Goal: Task Accomplishment & Management: Use online tool/utility

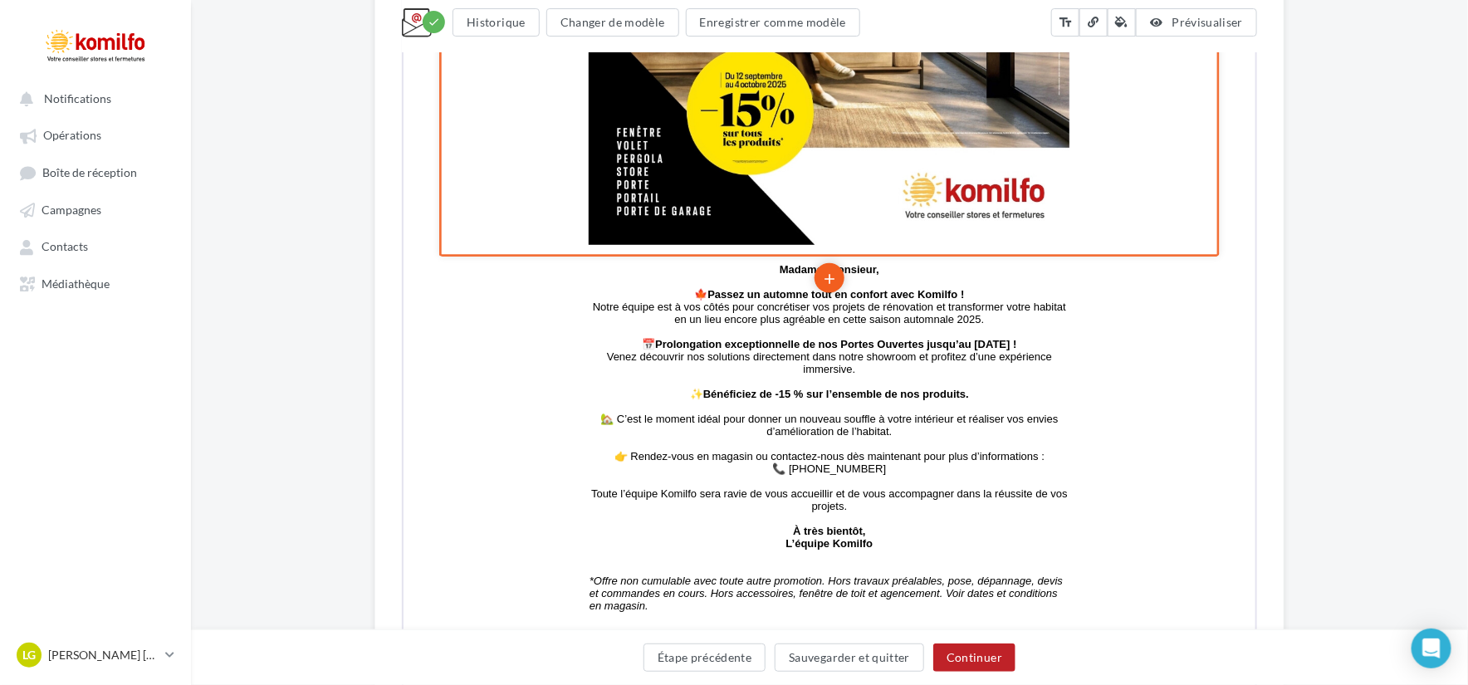
click at [831, 268] on icon "add" at bounding box center [827, 277] width 17 height 28
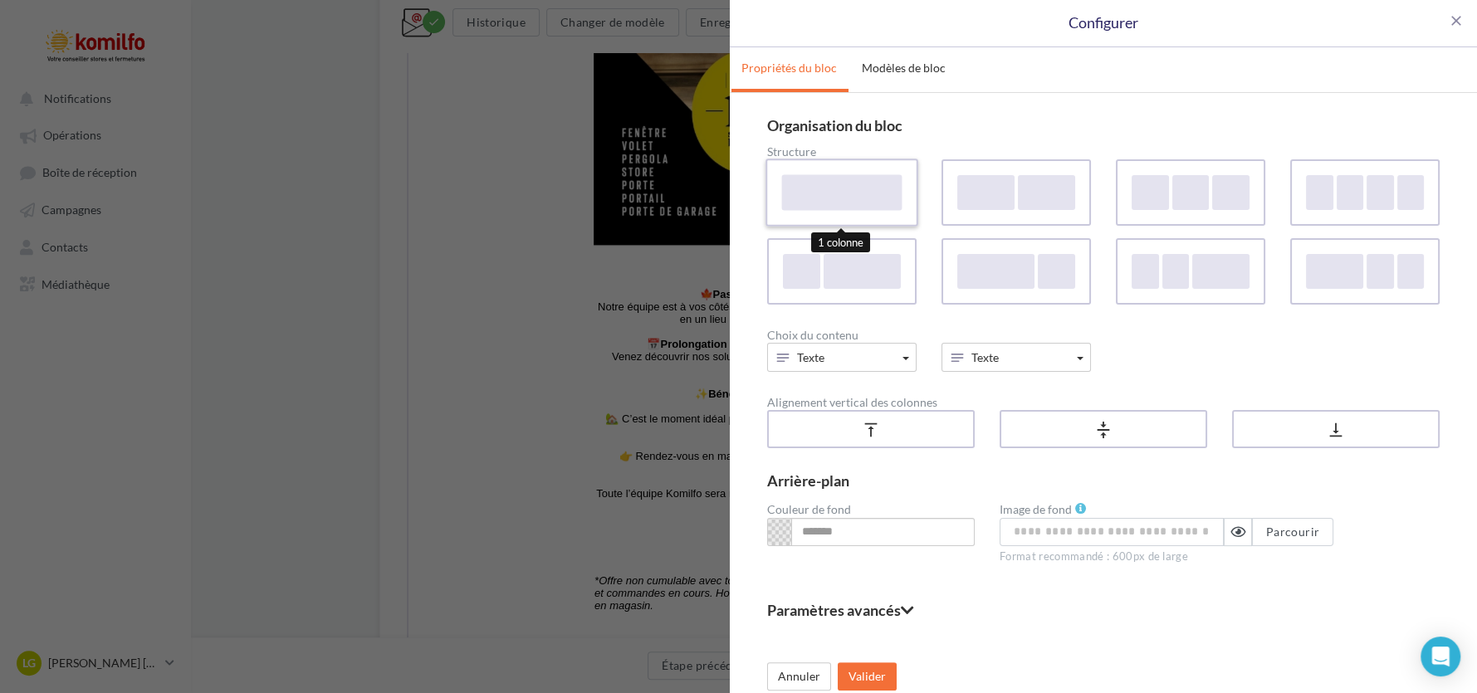
click at [880, 181] on div at bounding box center [842, 192] width 120 height 36
click at [882, 345] on button "Texte" at bounding box center [841, 357] width 149 height 29
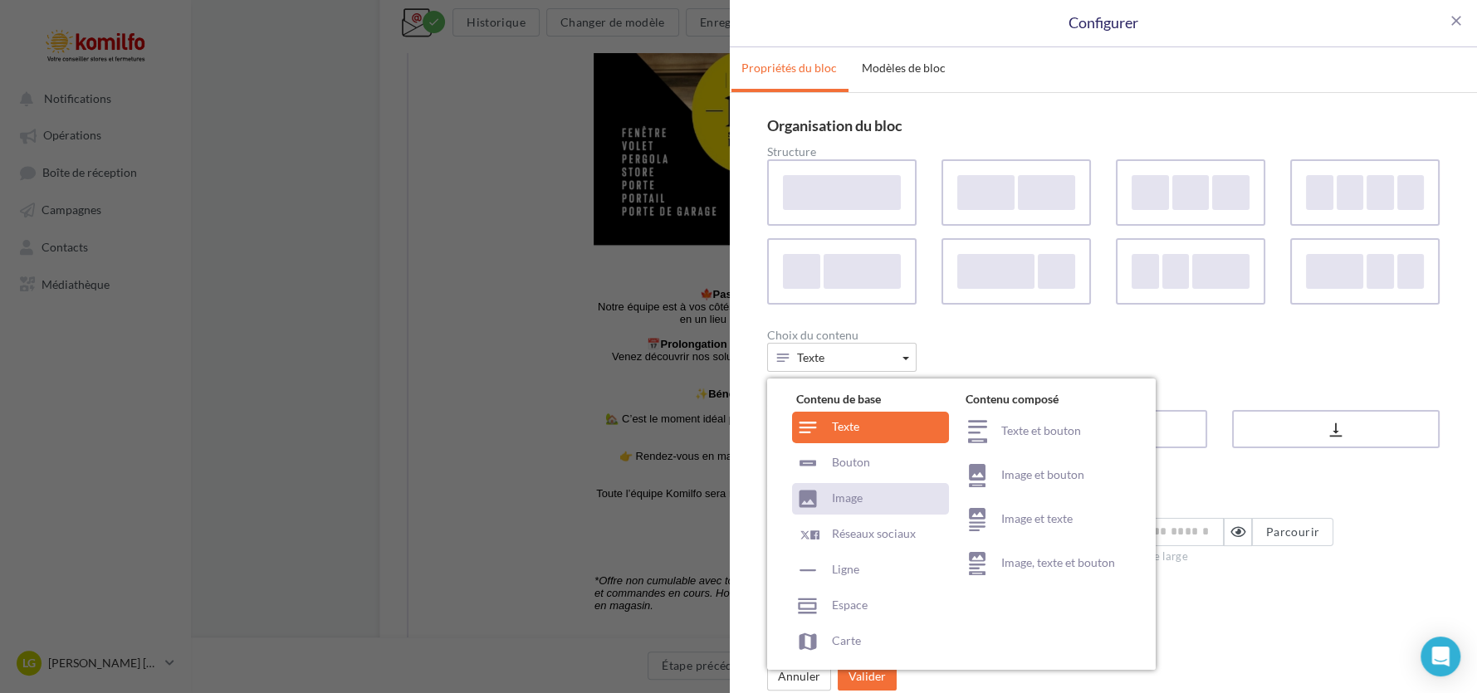
click at [826, 497] on div "Image" at bounding box center [870, 499] width 157 height 32
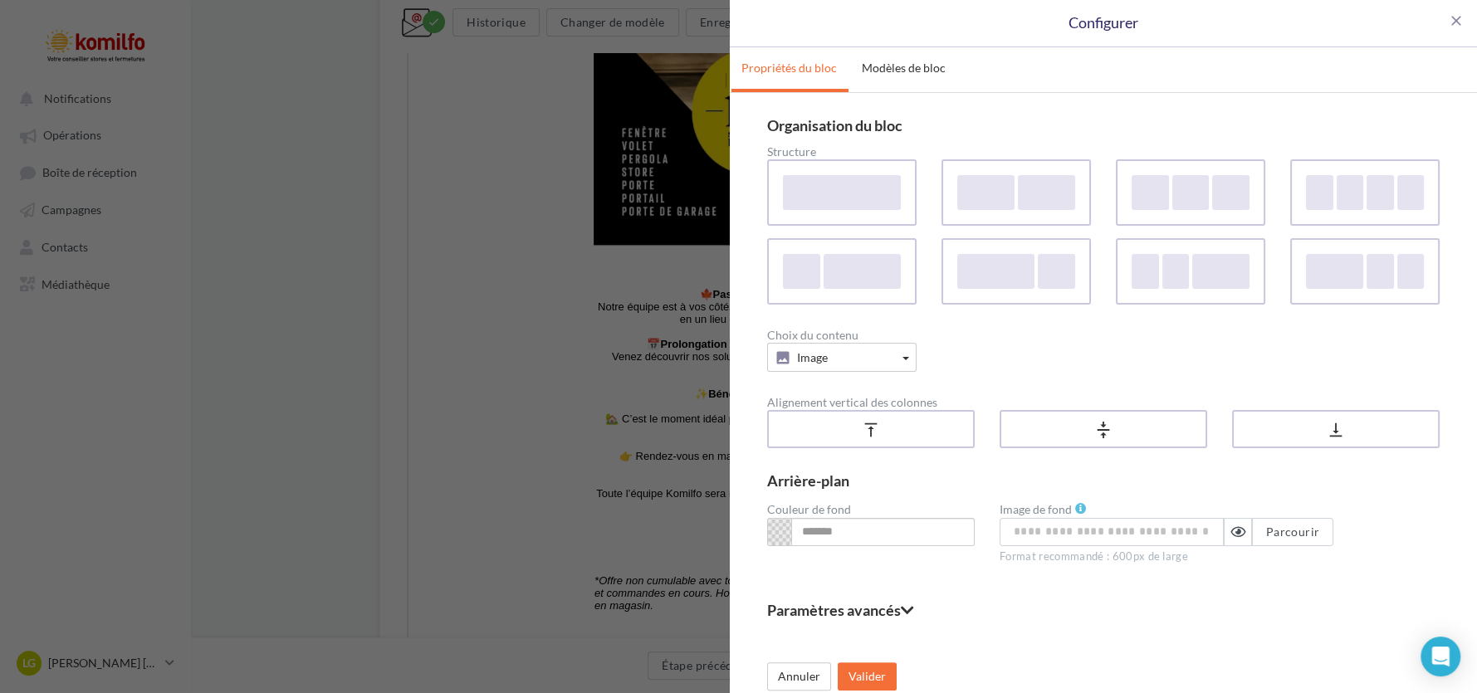
click at [921, 359] on div "Image Contenu de base Texte Bouton Image Réseaux sociaux Ligne Espace Carte Con…" at bounding box center [842, 357] width 174 height 29
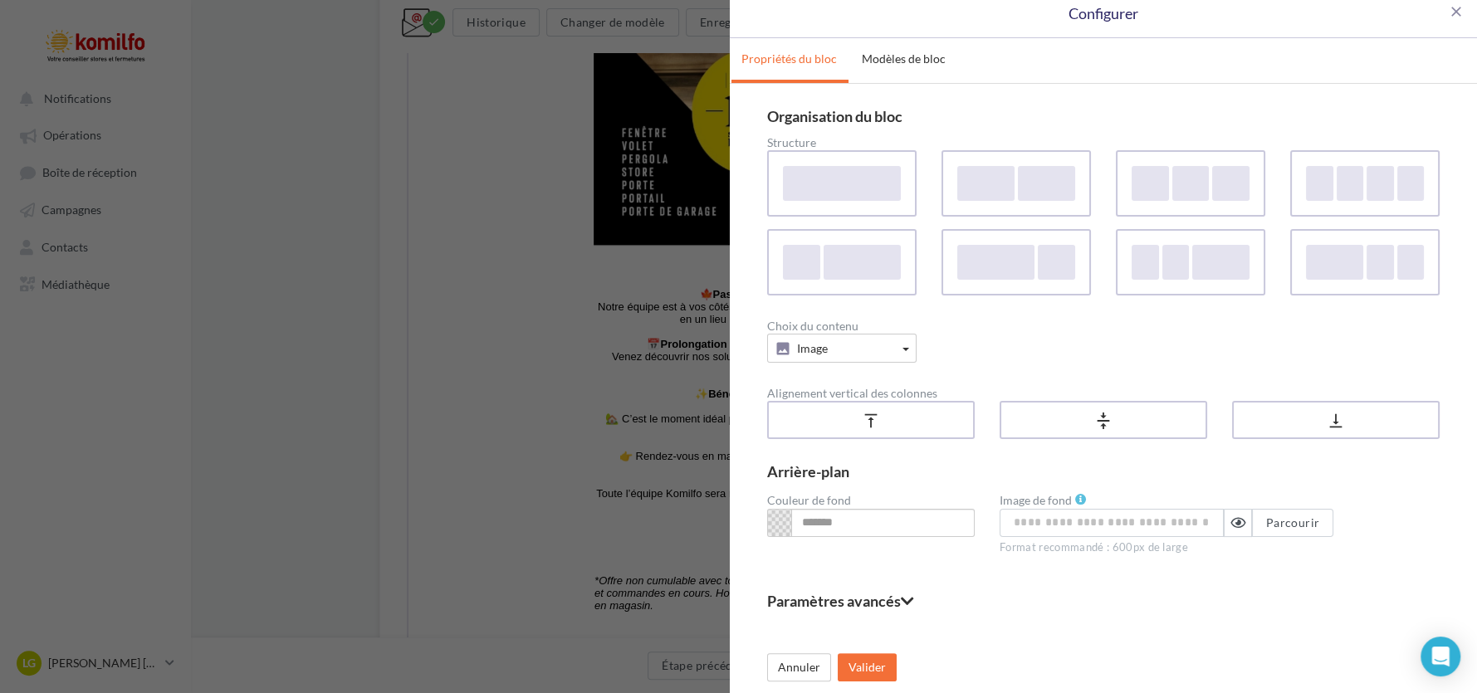
click at [909, 605] on fieldset "Paramètres avancés" at bounding box center [1103, 601] width 673 height 15
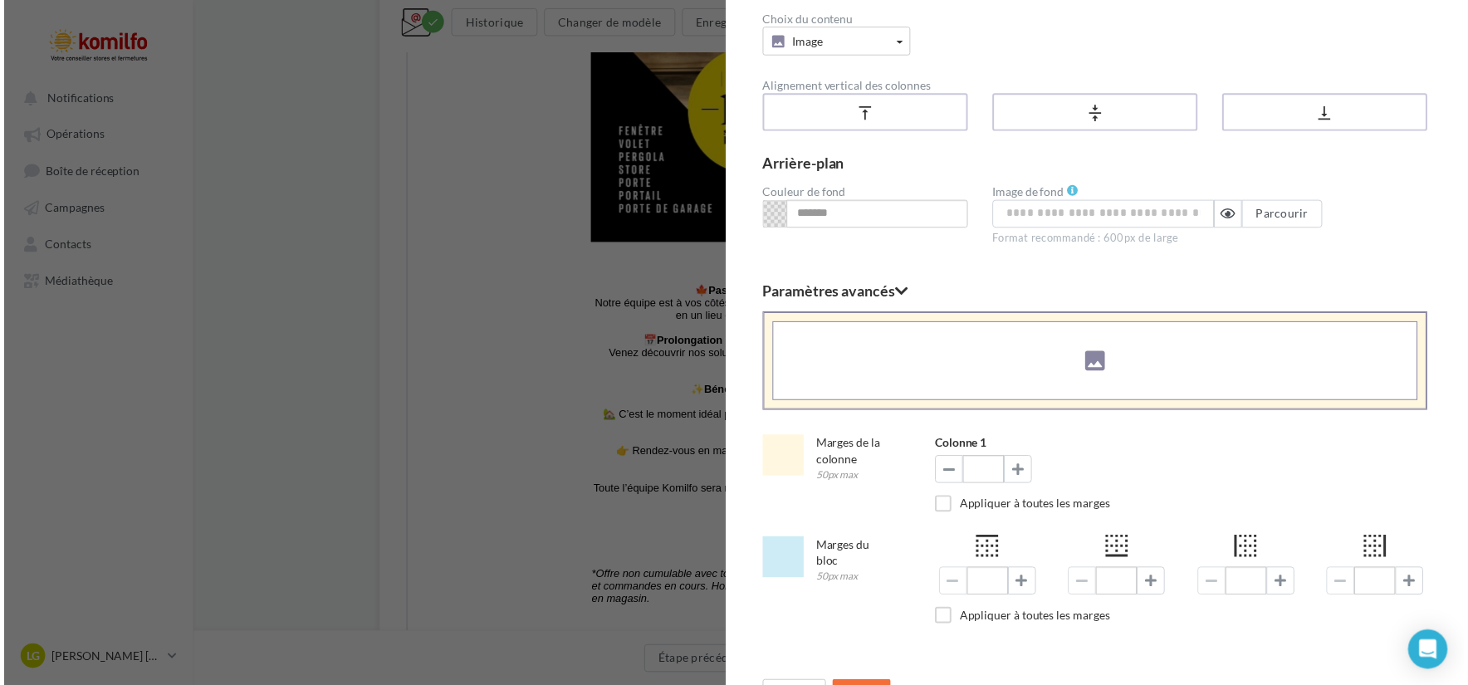
scroll to position [349, 0]
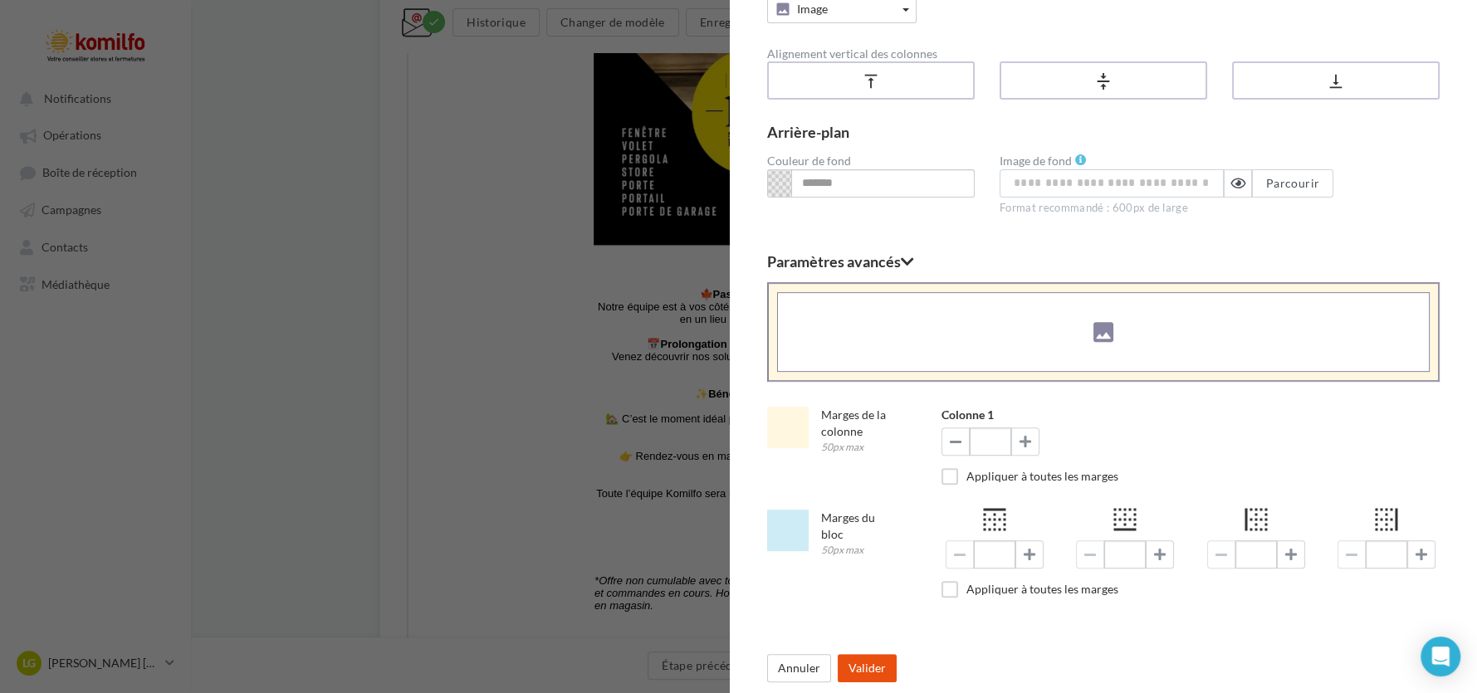
click at [875, 659] on button "Valider" at bounding box center [867, 668] width 59 height 28
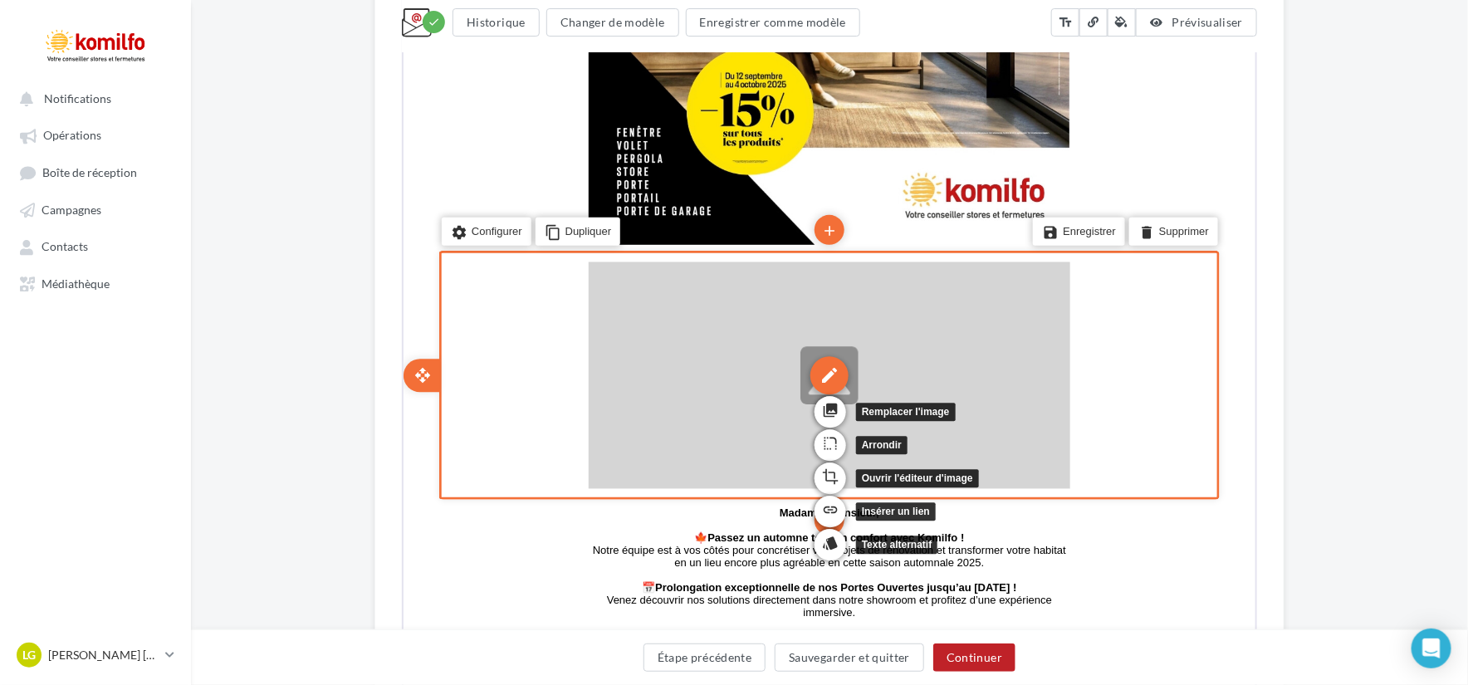
click at [827, 375] on div "edit" at bounding box center [827, 374] width 38 height 38
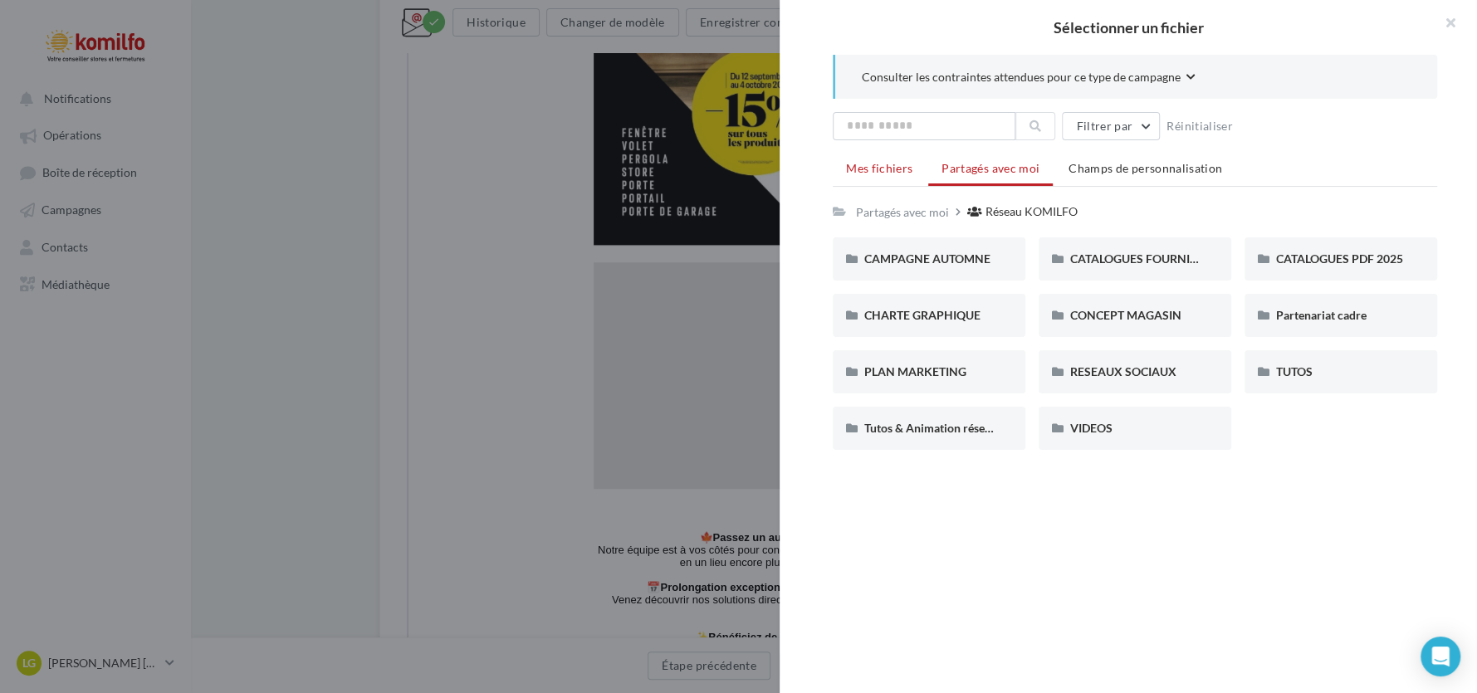
click at [889, 175] on li "Mes fichiers" at bounding box center [879, 169] width 93 height 30
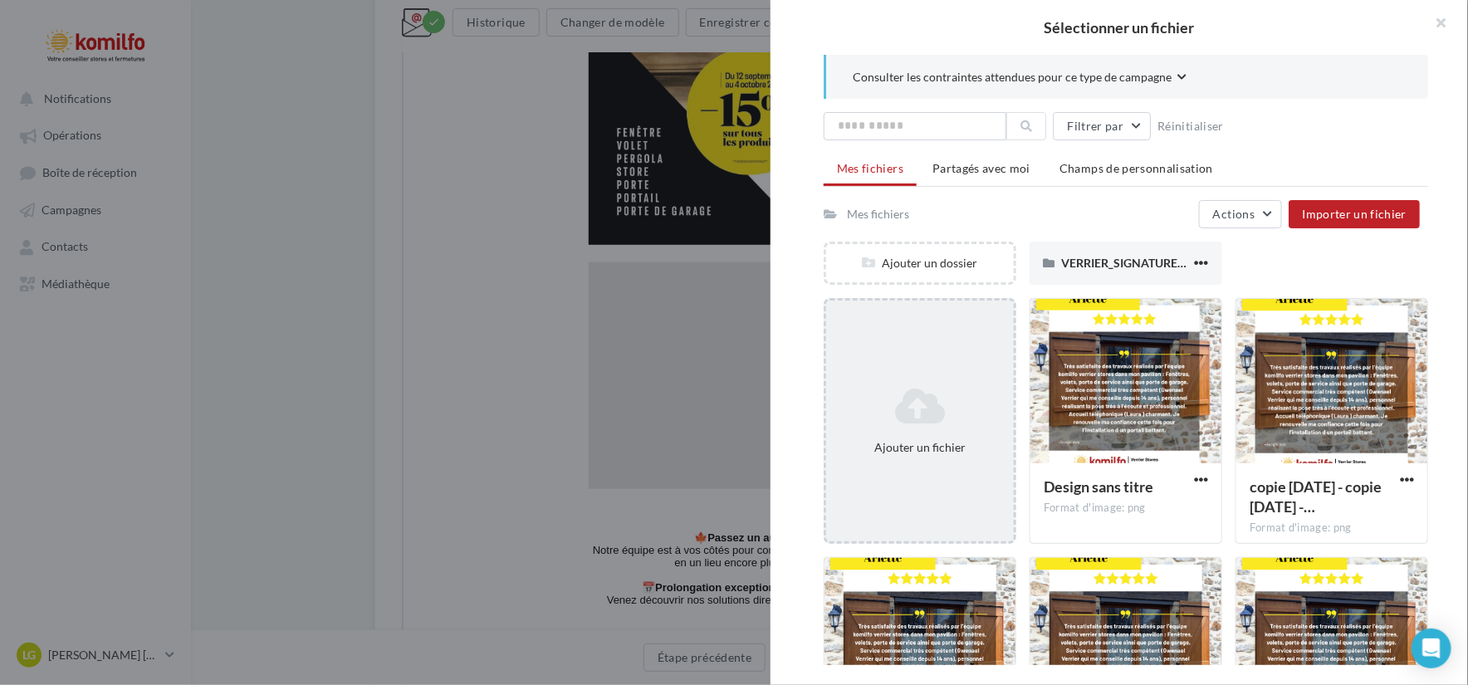
click at [970, 439] on div "Ajouter un fichier" at bounding box center [920, 447] width 174 height 17
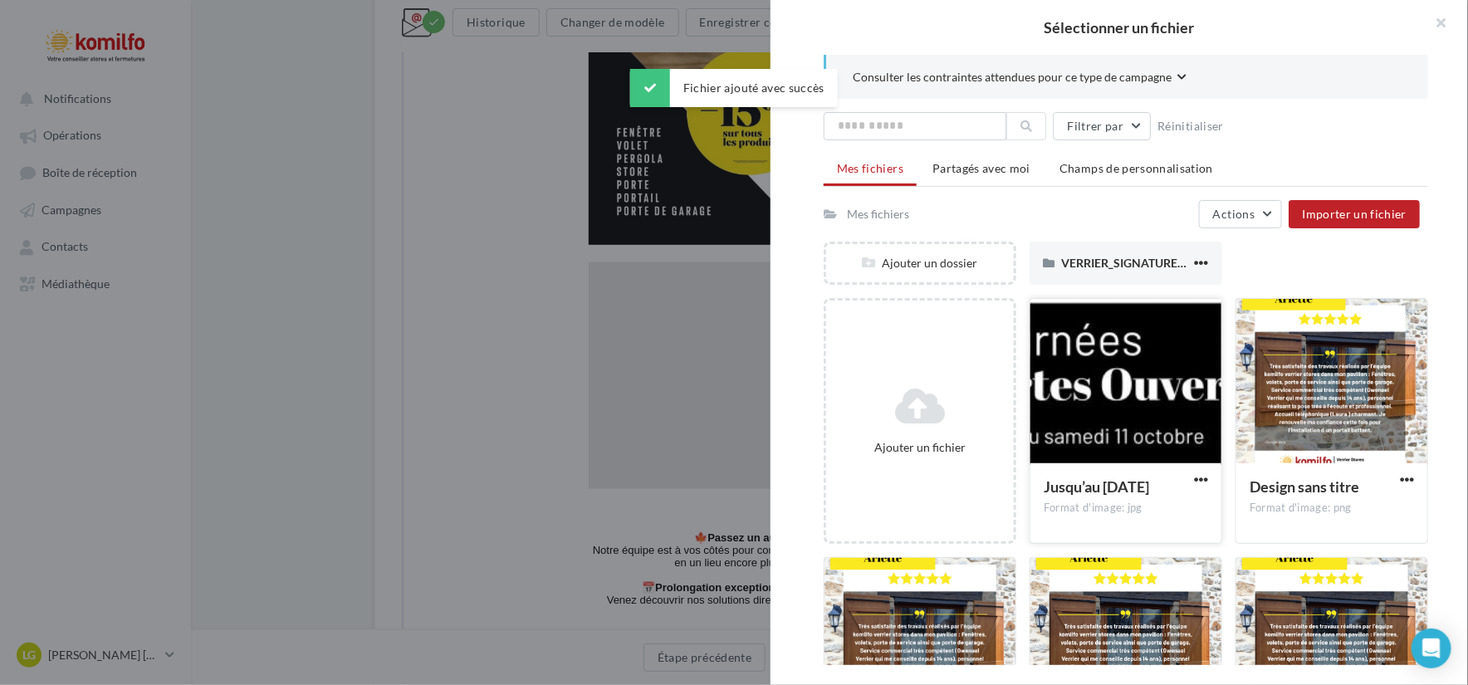
click at [1082, 404] on div at bounding box center [1126, 382] width 191 height 166
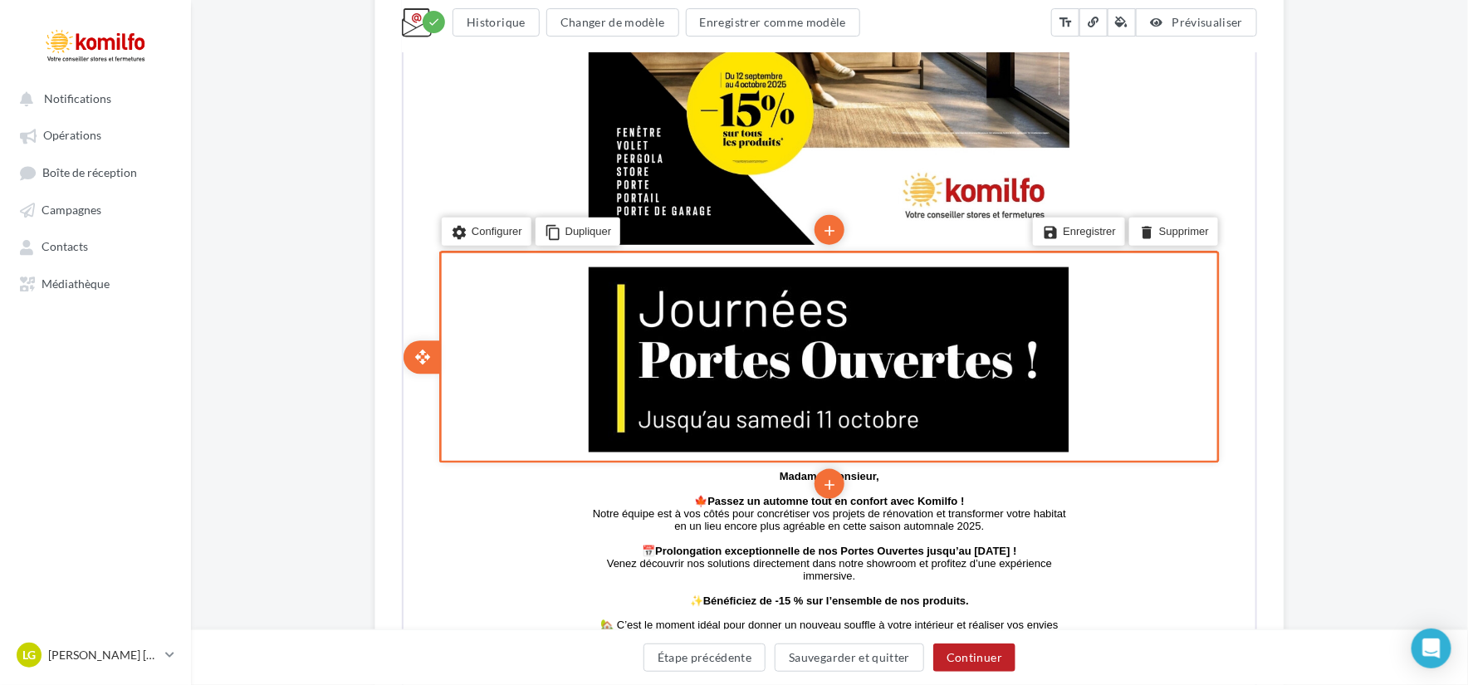
click at [526, 320] on div "settings Configurer content_copy Dupliquer add add save Enregistrer delete Supp…" at bounding box center [827, 355] width 781 height 213
click at [884, 304] on div "edit photo_library rounded_corner crop link style" at bounding box center [827, 356] width 482 height 190
click at [1249, 321] on div "edit photo_library rounded_corner crop link style settings Configurer content_c…" at bounding box center [827, 355] width 847 height 207
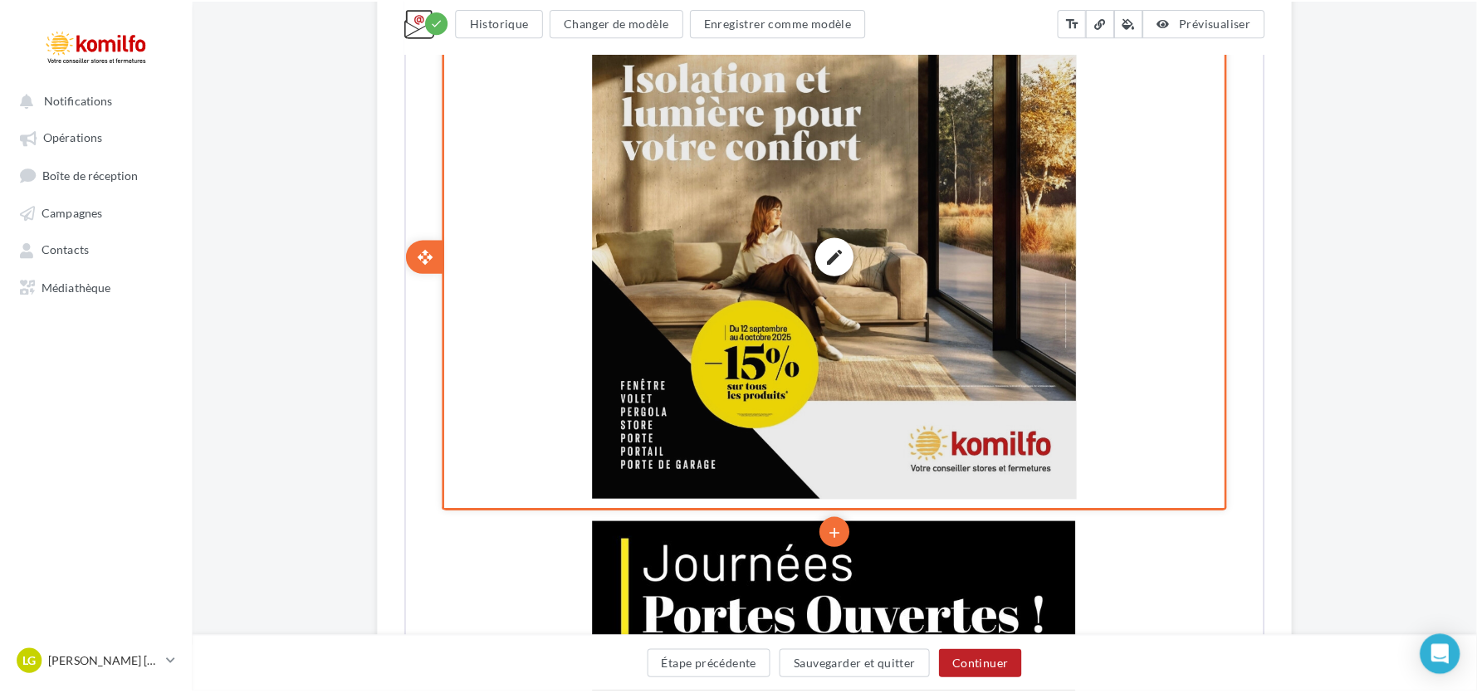
scroll to position [218, 0]
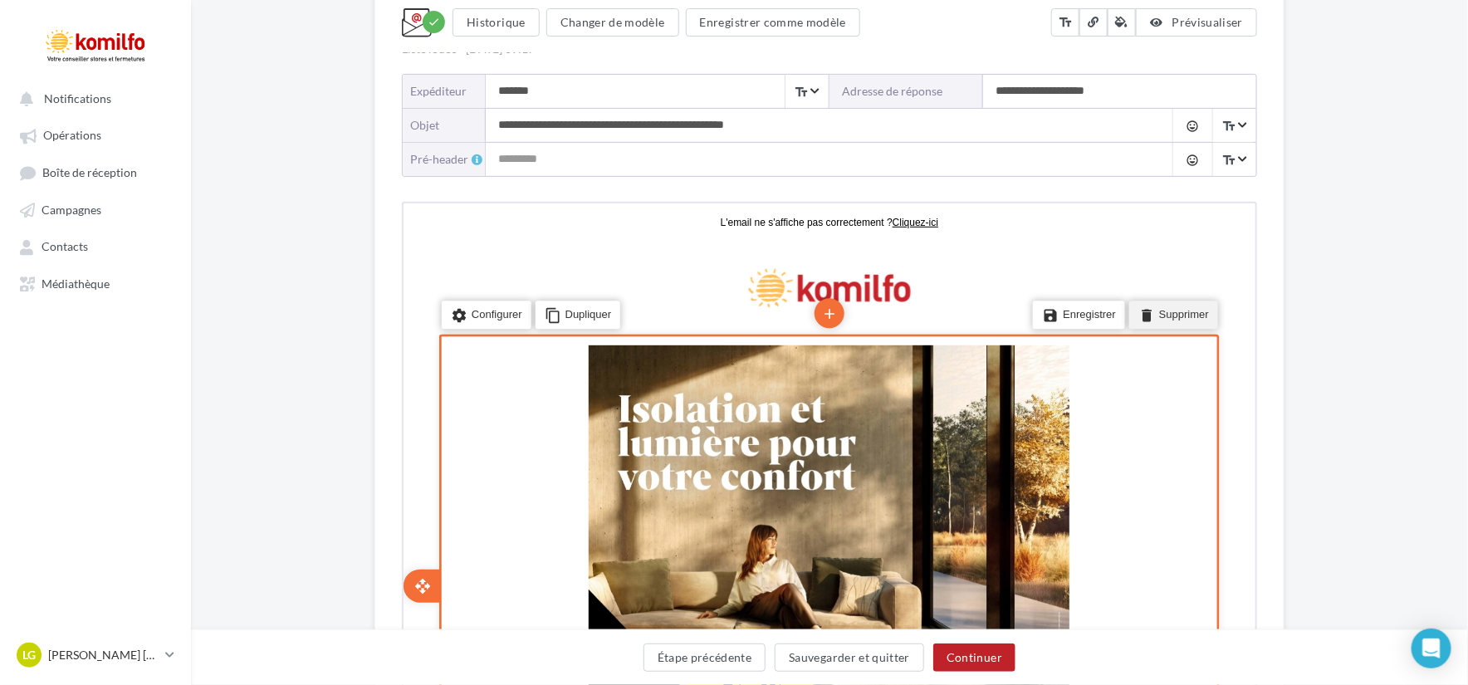
click at [1169, 302] on li "delete Supprimer" at bounding box center [1171, 313] width 89 height 28
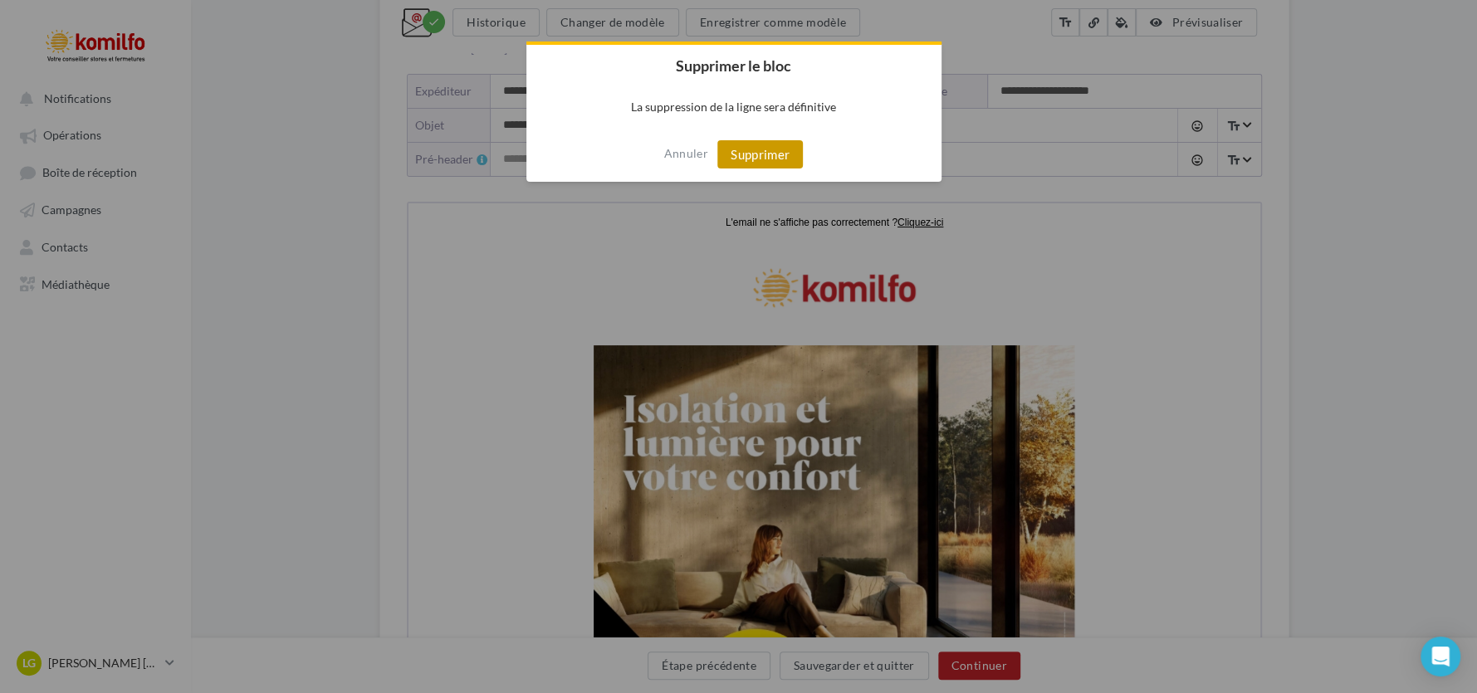
click at [760, 163] on button "Supprimer" at bounding box center [761, 154] width 86 height 28
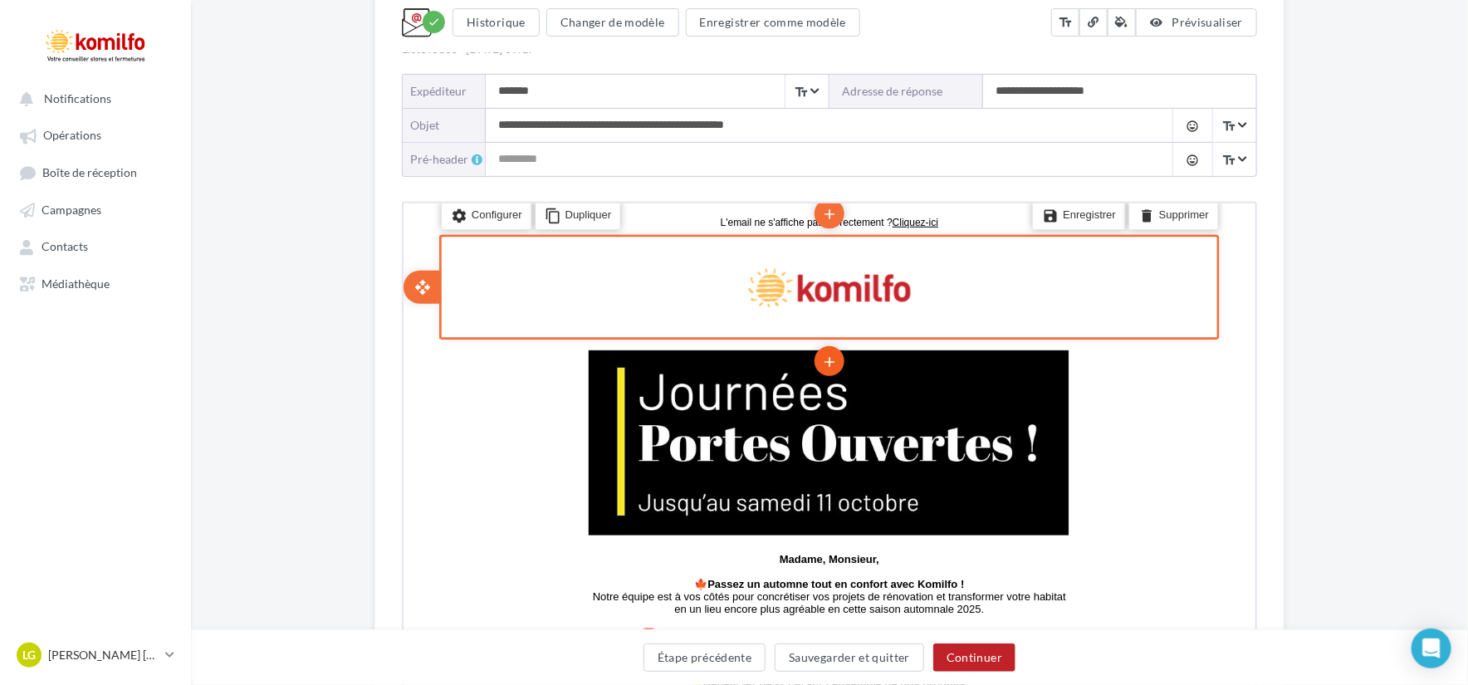
click at [817, 353] on li "add" at bounding box center [827, 359] width 30 height 30
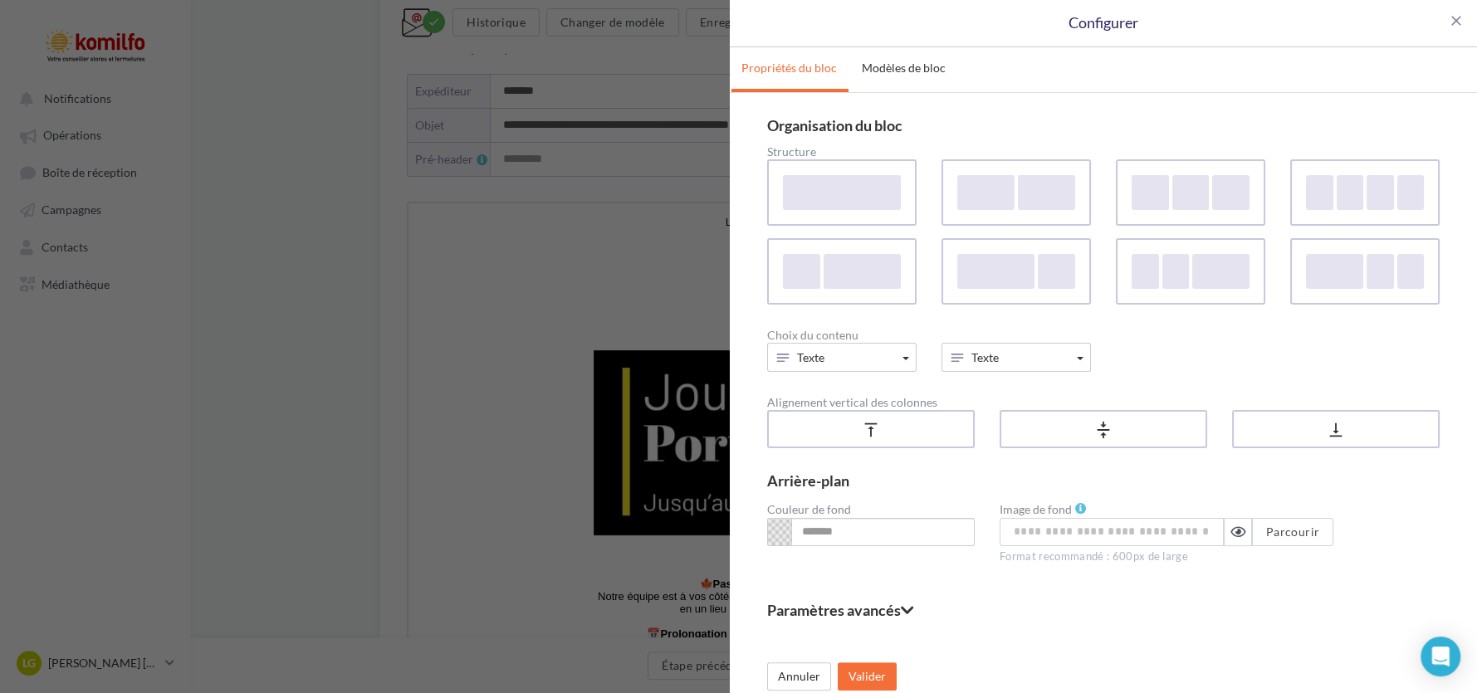
click at [838, 152] on div "Structure" at bounding box center [1103, 152] width 673 height 12
click at [835, 180] on div at bounding box center [842, 192] width 120 height 36
click at [852, 370] on button "Texte" at bounding box center [841, 357] width 149 height 29
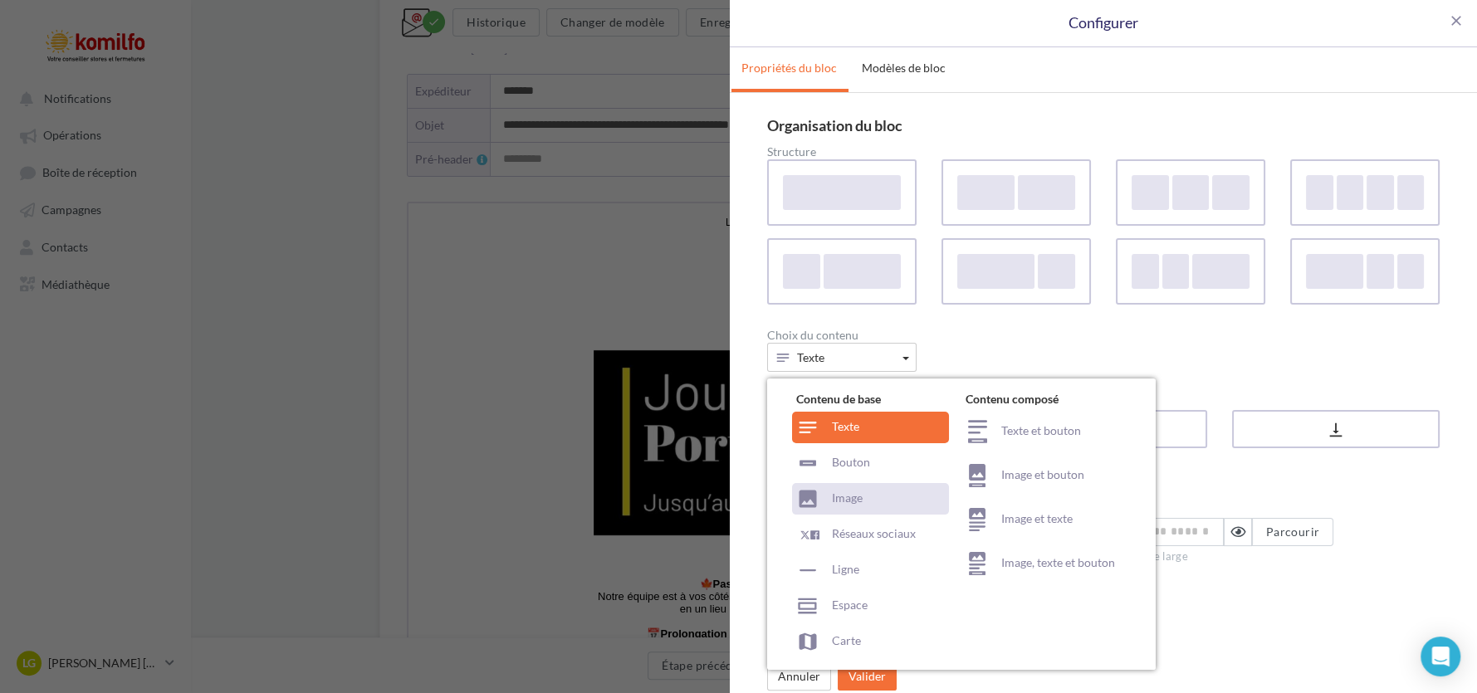
click at [856, 494] on div "Image" at bounding box center [870, 499] width 157 height 32
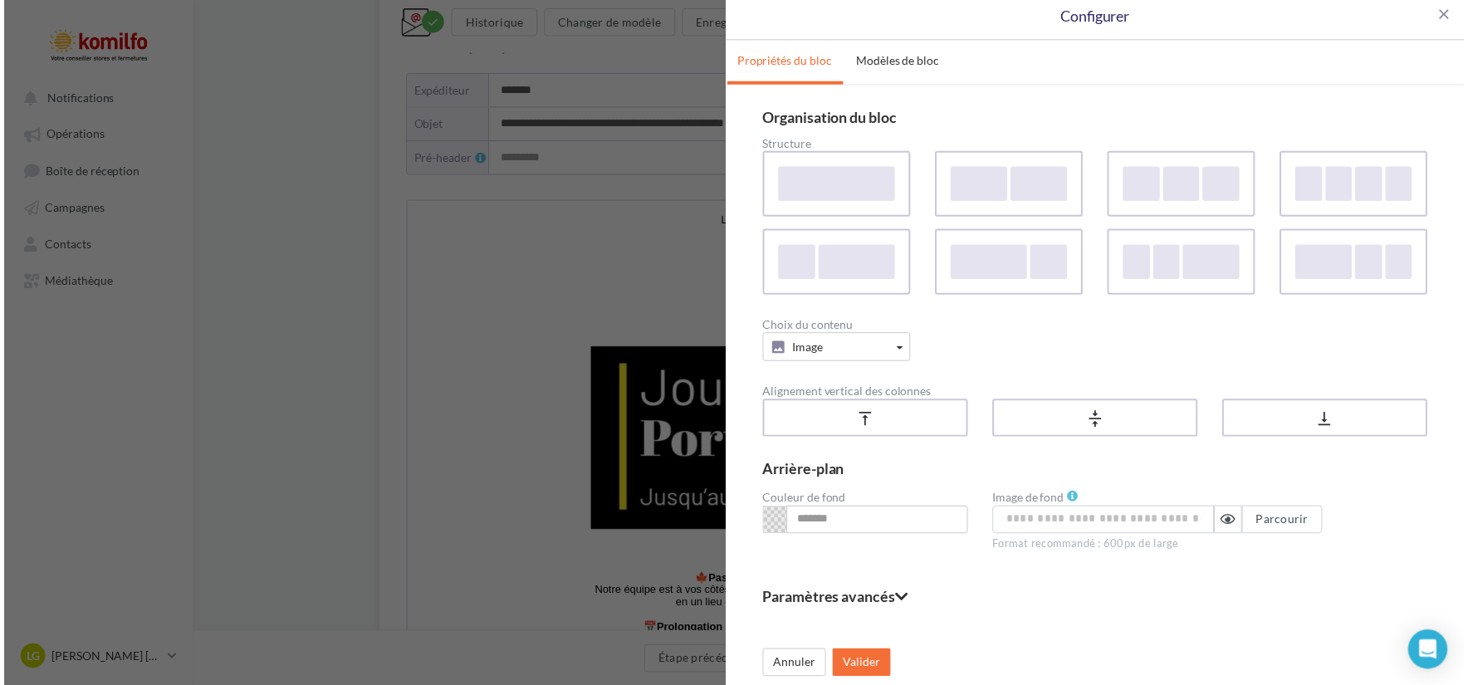
scroll to position [9, 0]
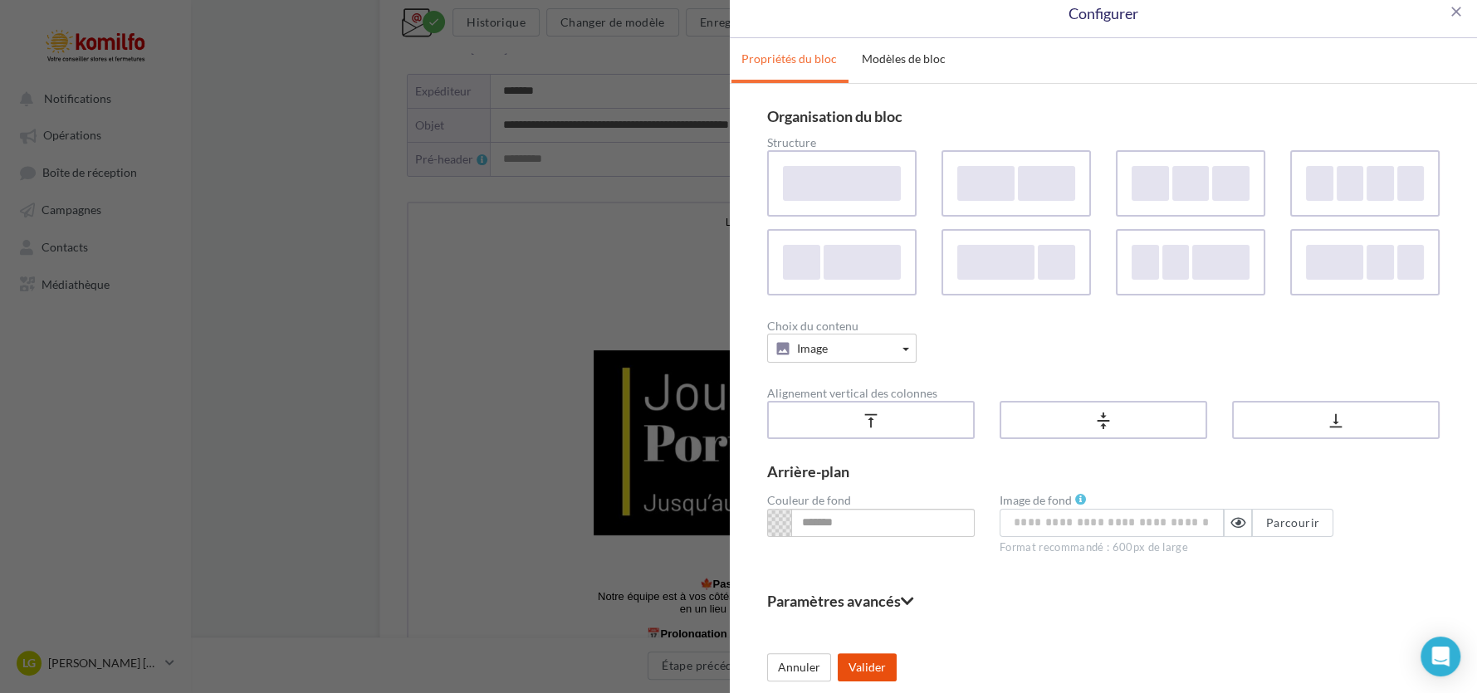
click at [868, 663] on button "Valider" at bounding box center [867, 668] width 59 height 28
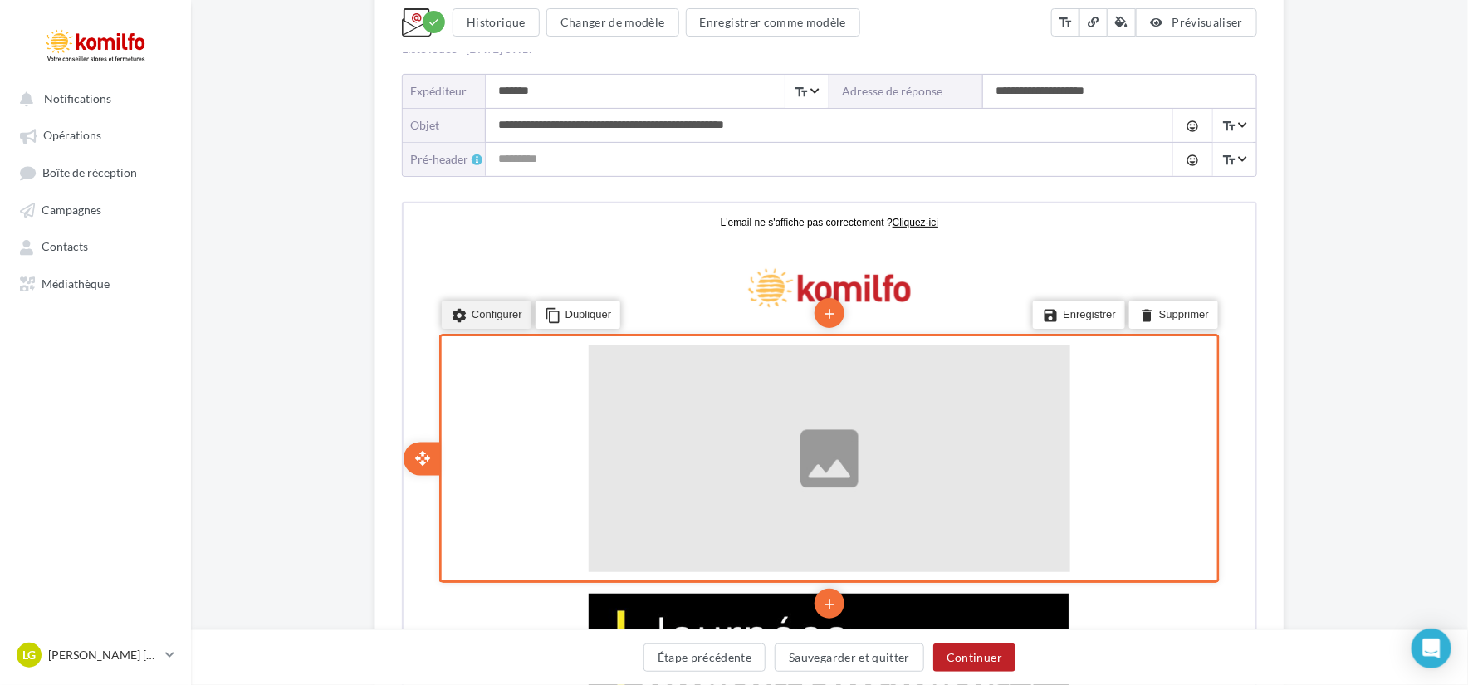
click at [471, 321] on li "settings Configurer" at bounding box center [484, 313] width 90 height 28
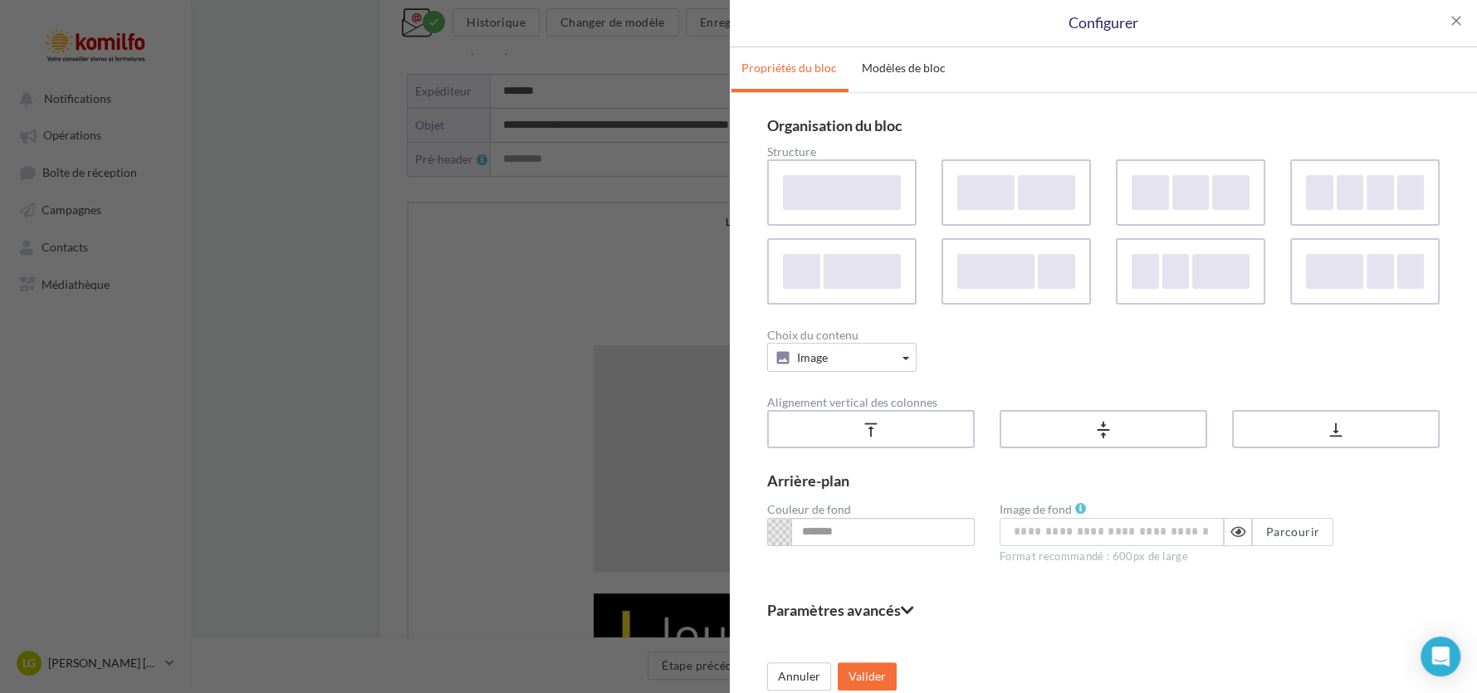
click at [635, 292] on div "close Configurer Propriétés du bloc Modèles de bloc Organisation du bloc Struct…" at bounding box center [738, 346] width 1477 height 693
click at [1448, 22] on span "close" at bounding box center [1456, 20] width 17 height 17
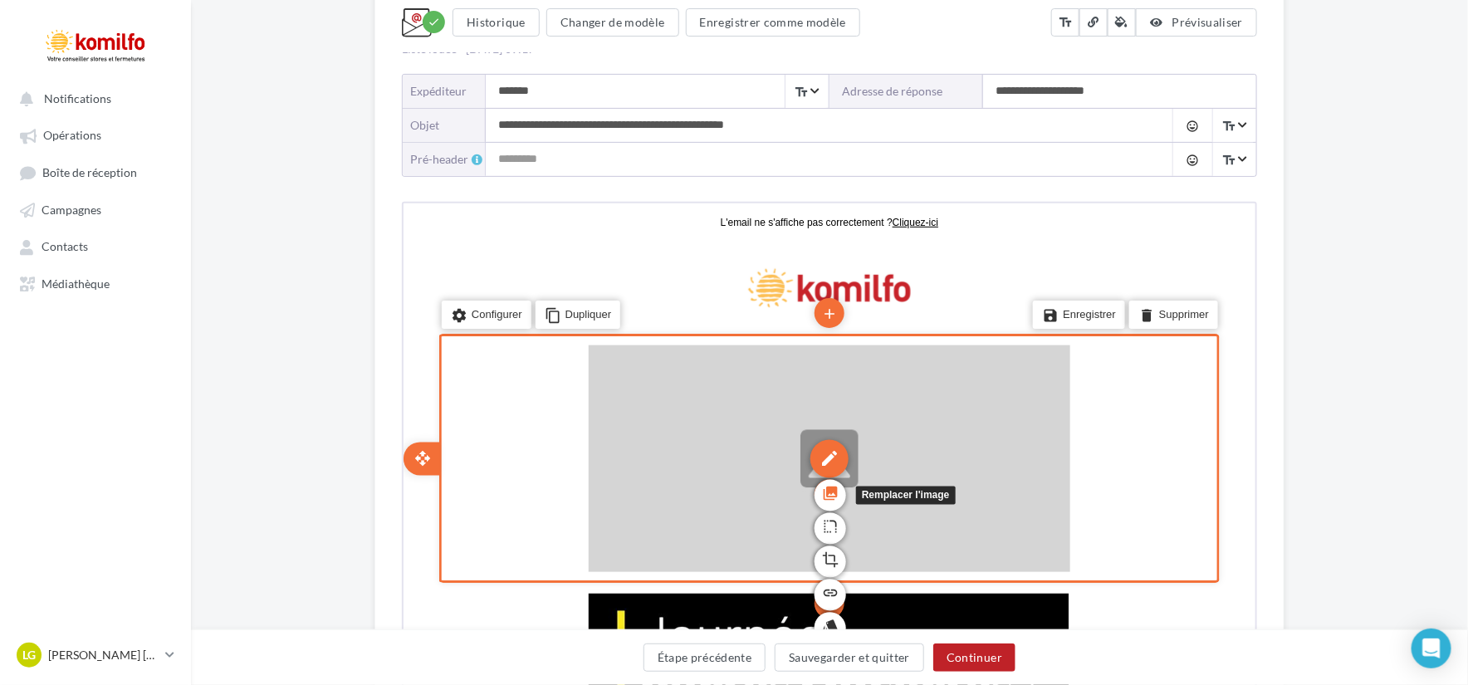
click at [829, 483] on icon "photo_library" at bounding box center [828, 491] width 17 height 28
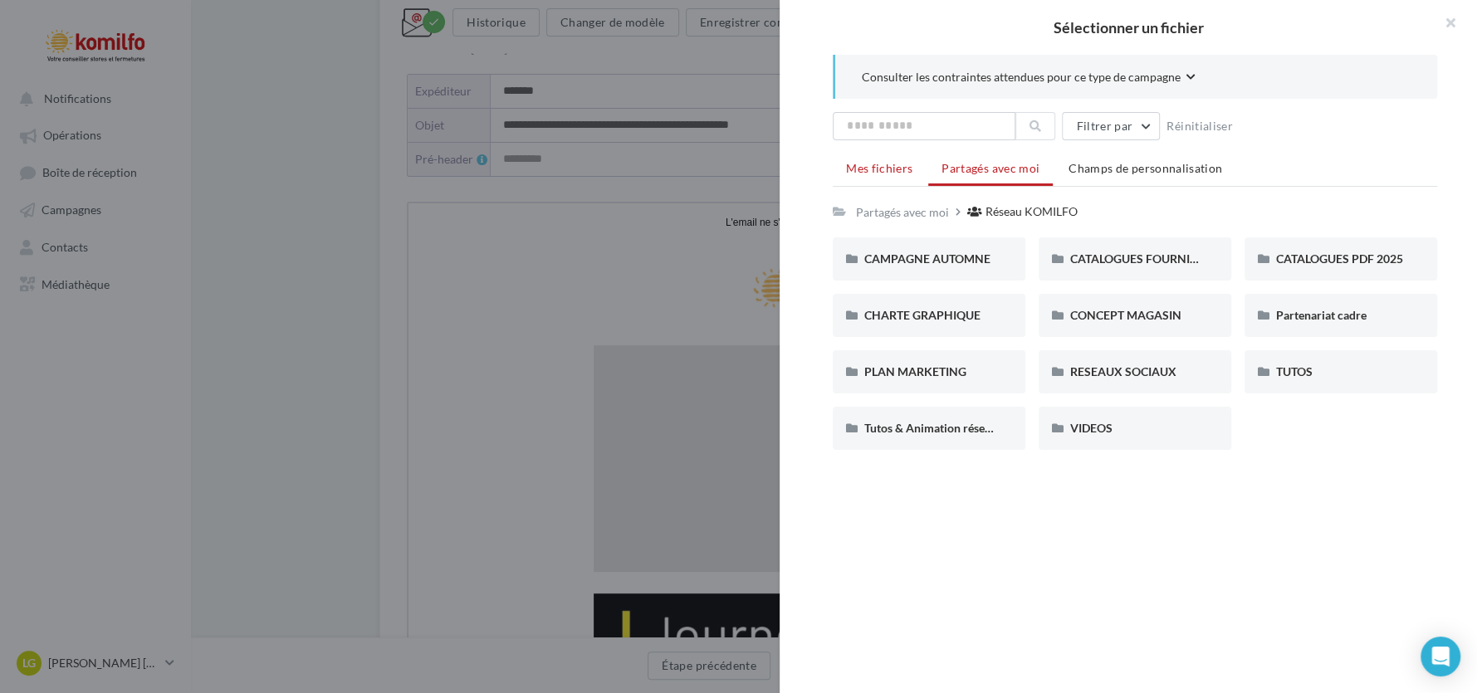
click at [901, 168] on span "Mes fichiers" at bounding box center [879, 168] width 66 height 14
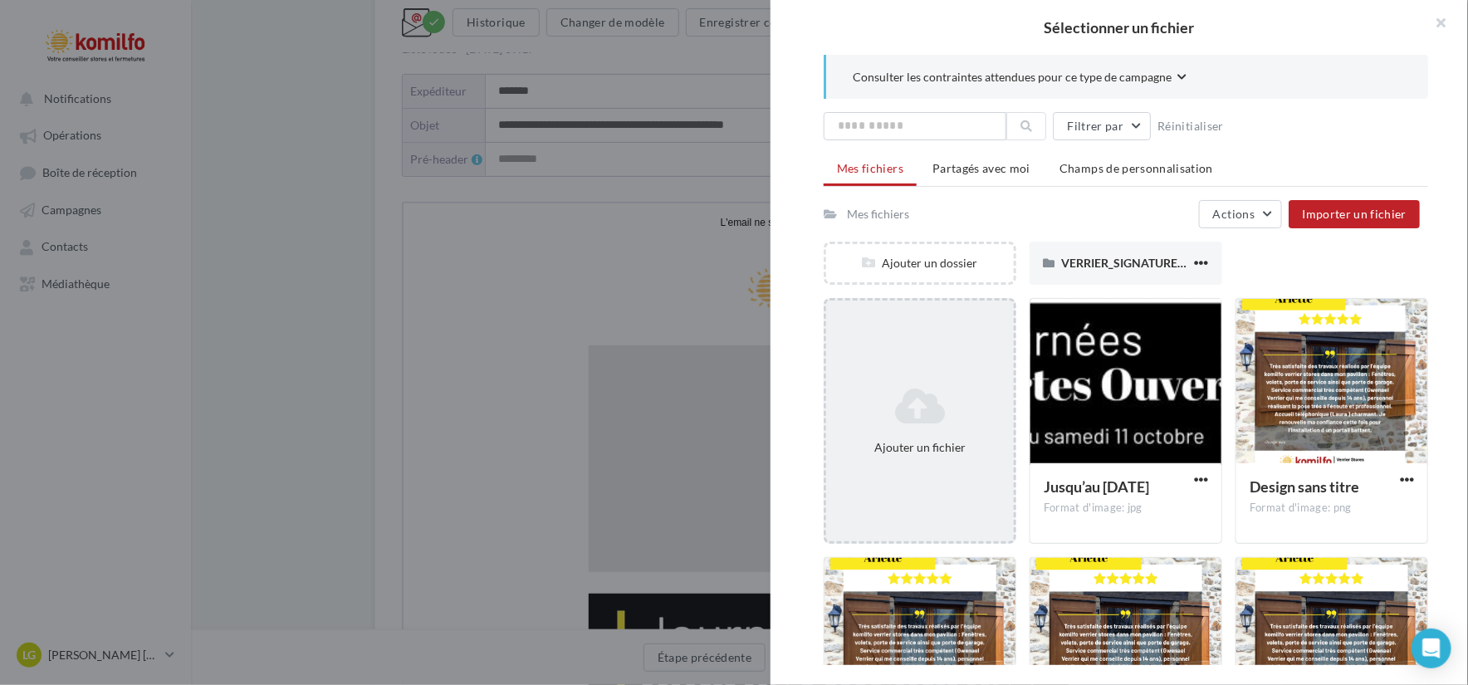
click at [923, 360] on div "Ajouter un fichier" at bounding box center [920, 421] width 193 height 246
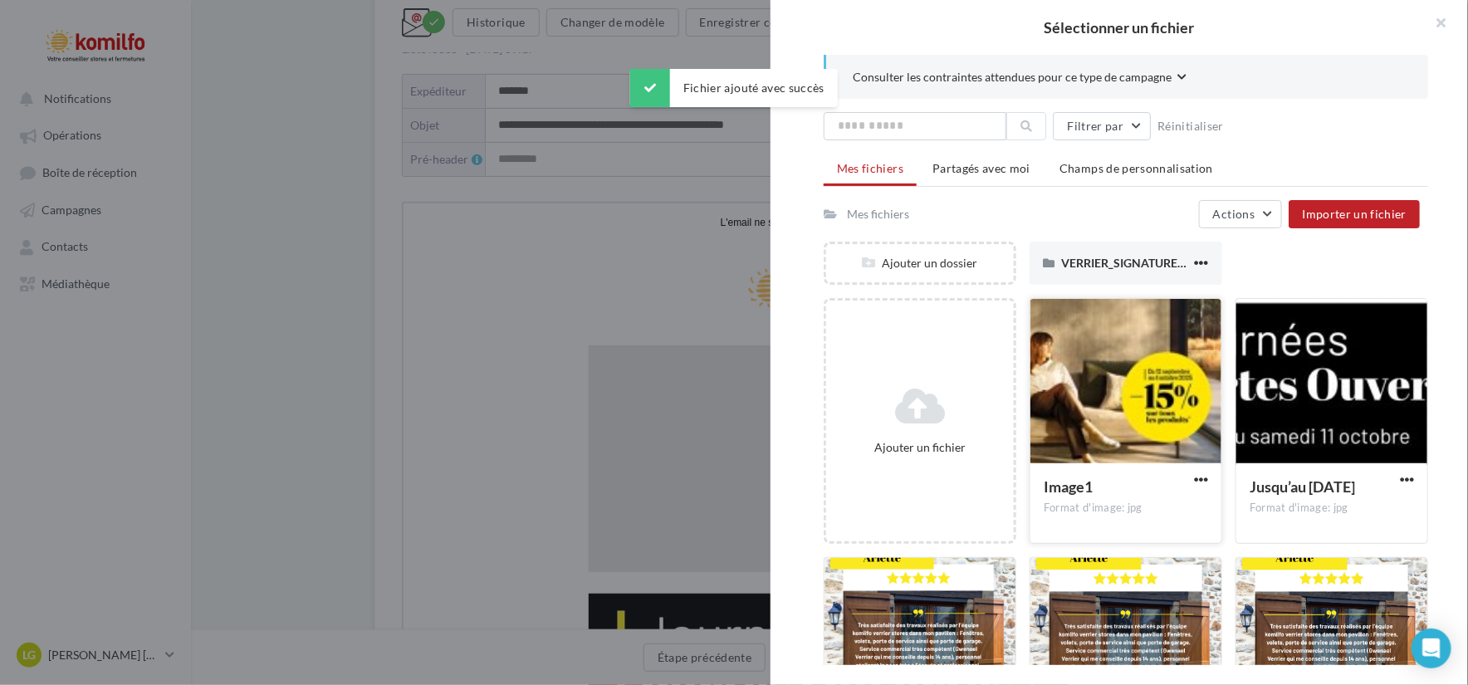
click at [1148, 412] on div at bounding box center [1126, 382] width 191 height 166
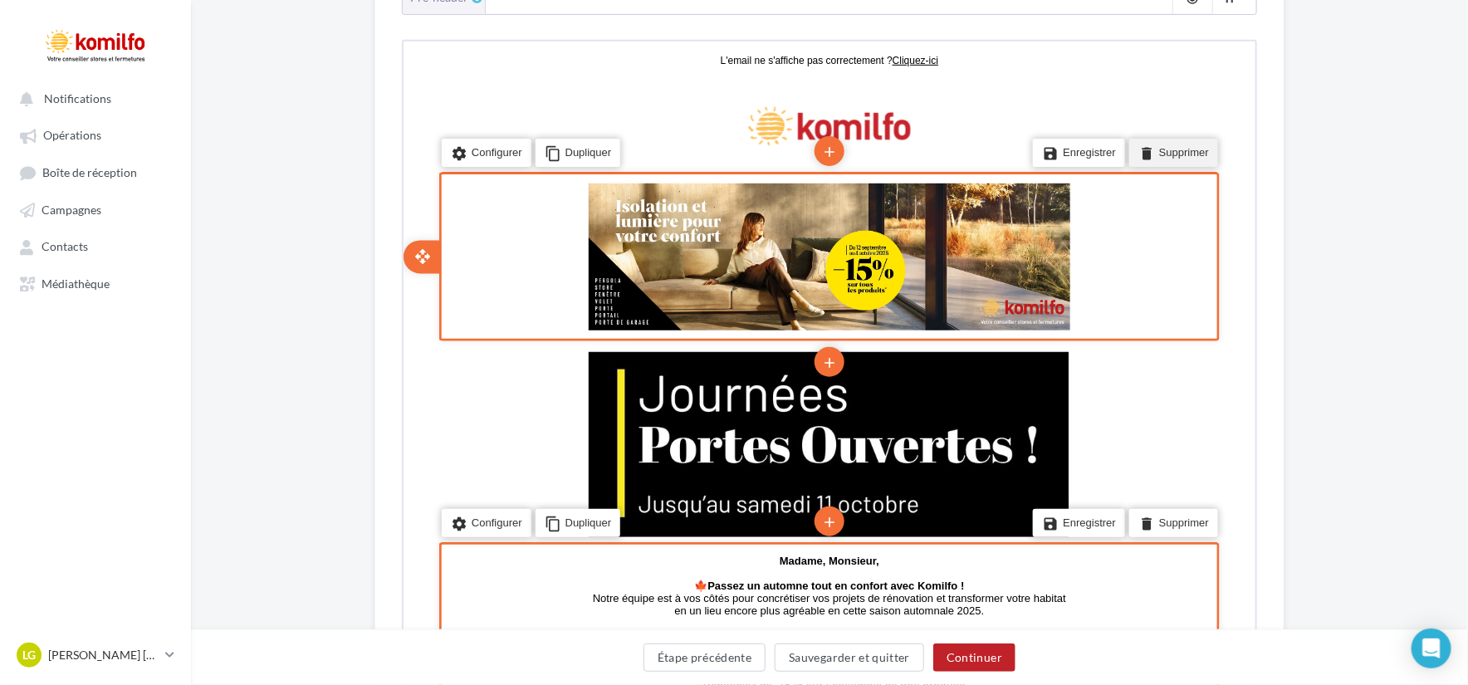
scroll to position [135, 0]
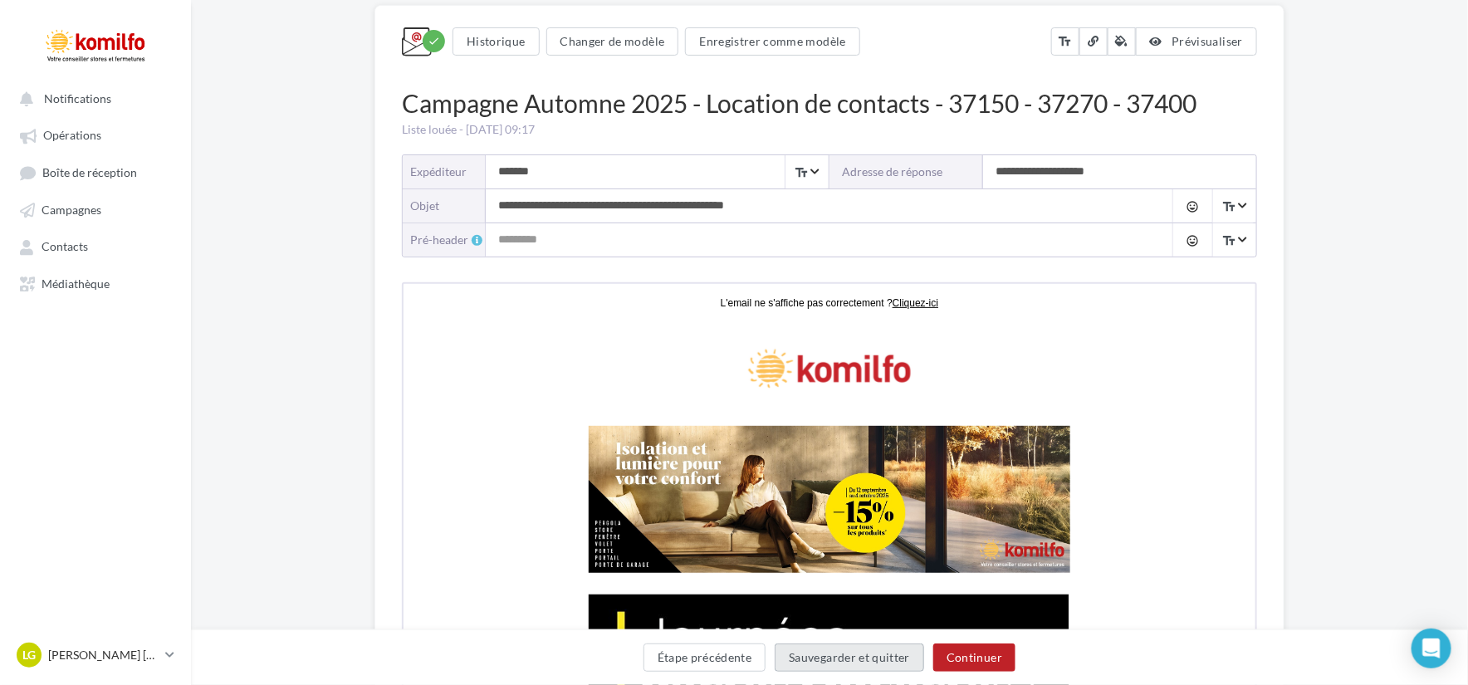
click at [876, 669] on button "Sauvegarder et quitter" at bounding box center [849, 658] width 149 height 28
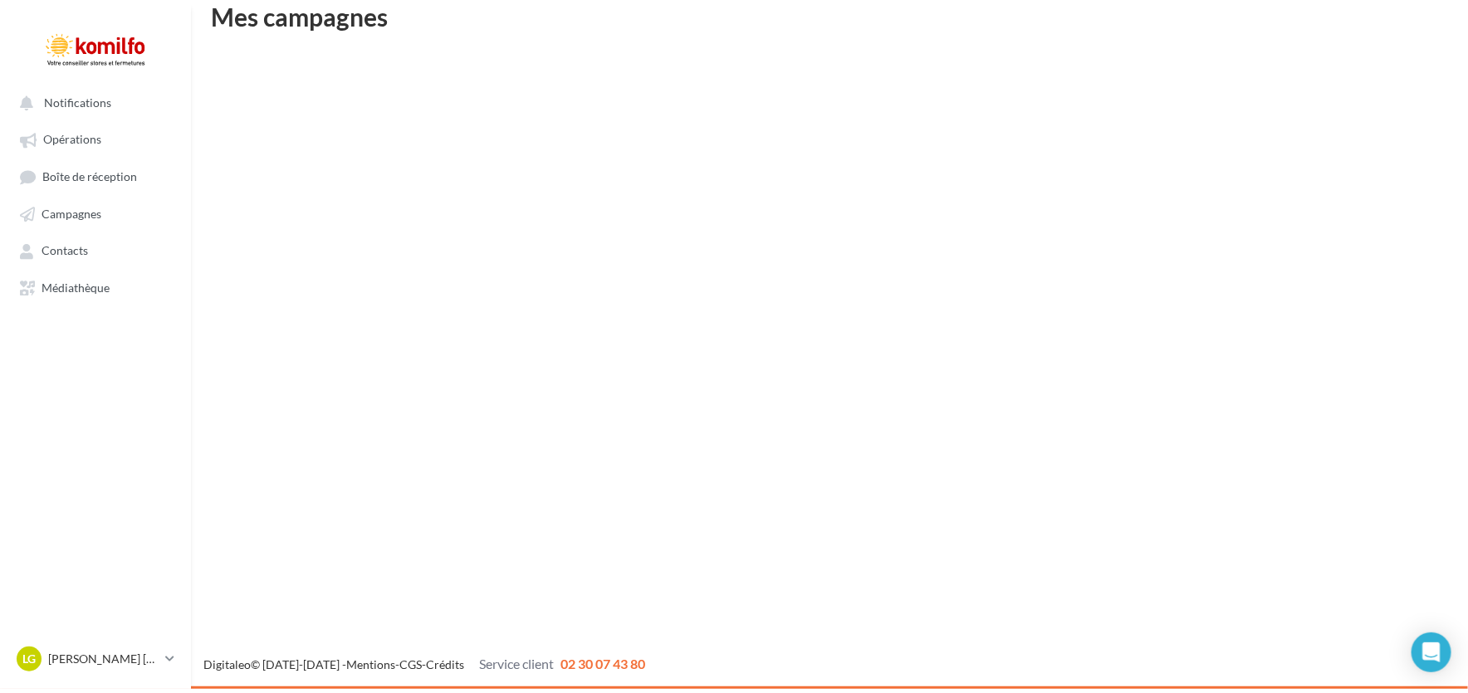
scroll to position [27, 0]
